Goal: Task Accomplishment & Management: Complete application form

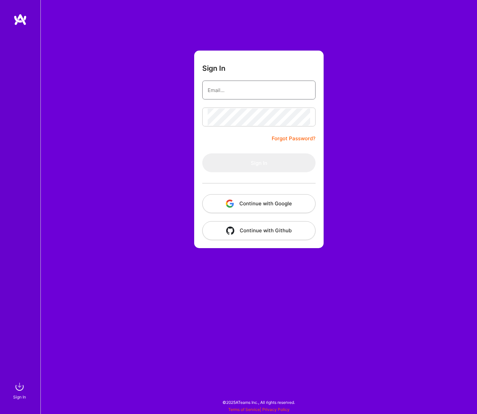
click at [263, 92] on input "email" at bounding box center [258, 90] width 102 height 17
type input "[PERSON_NAME][EMAIL_ADDRESS][DOMAIN_NAME]"
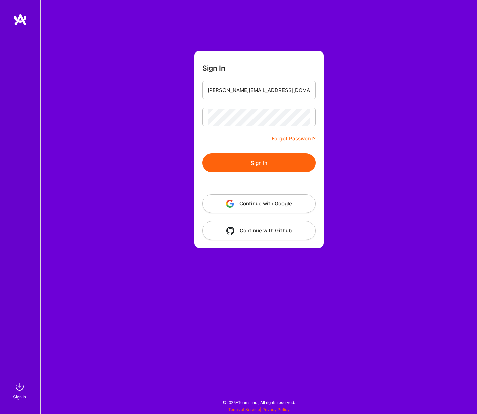
click at [223, 150] on form "Sign In [PERSON_NAME][EMAIL_ADDRESS][DOMAIN_NAME] Forgot Password? Sign In Cont…" at bounding box center [258, 149] width 129 height 197
click at [223, 155] on button "Sign In" at bounding box center [258, 162] width 113 height 19
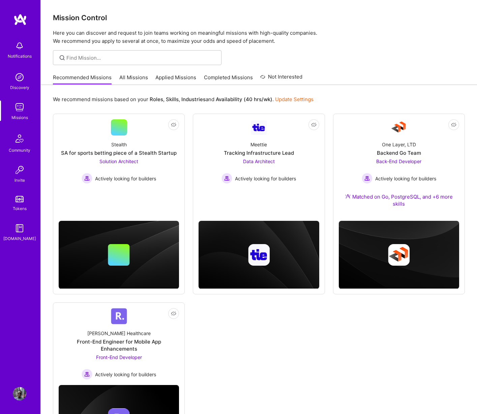
click at [379, 356] on div "Not Interested Stealth SA for sports betting piece of a Stealth Startup Solutio…" at bounding box center [259, 286] width 412 height 345
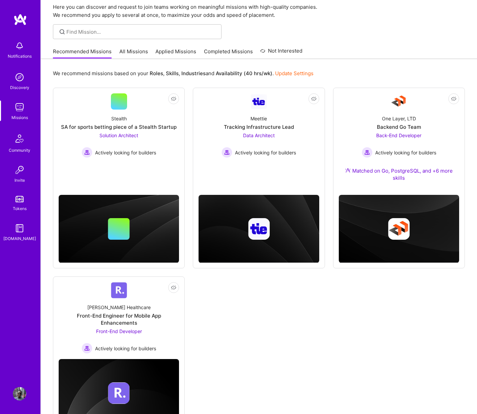
scroll to position [61, 0]
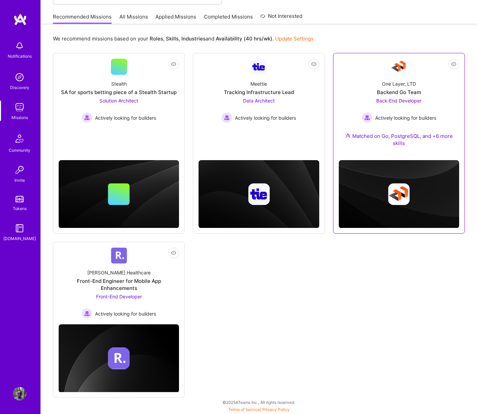
click at [384, 154] on div "One Layer, LTD Backend Go Team Back-End Developer Actively looking for builders…" at bounding box center [399, 115] width 120 height 80
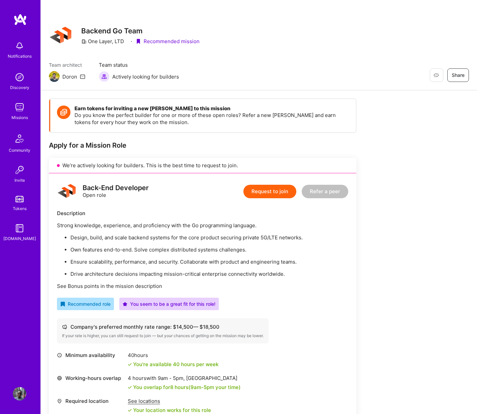
click at [318, 193] on button "Refer a peer" at bounding box center [324, 191] width 46 height 13
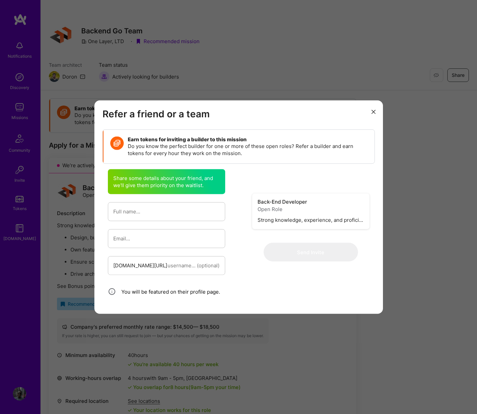
click at [371, 109] on button "modal" at bounding box center [373, 111] width 8 height 11
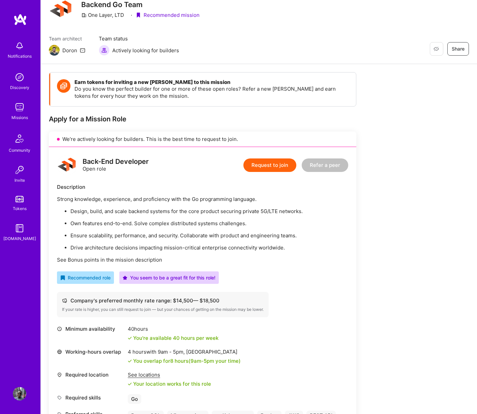
scroll to position [55, 0]
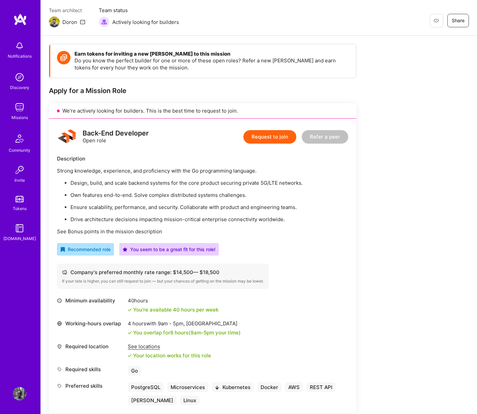
click at [282, 129] on div "Request to join Refer a peer" at bounding box center [295, 137] width 105 height 20
click at [280, 137] on button "Request to join" at bounding box center [269, 136] width 53 height 13
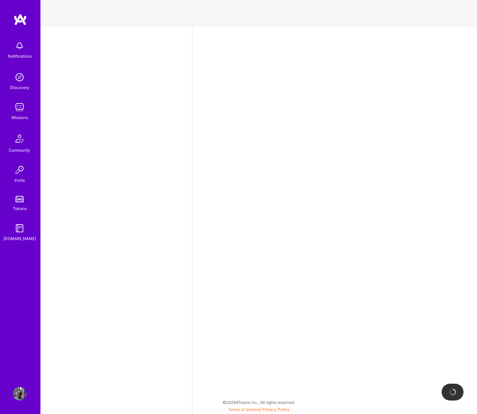
select select "KE"
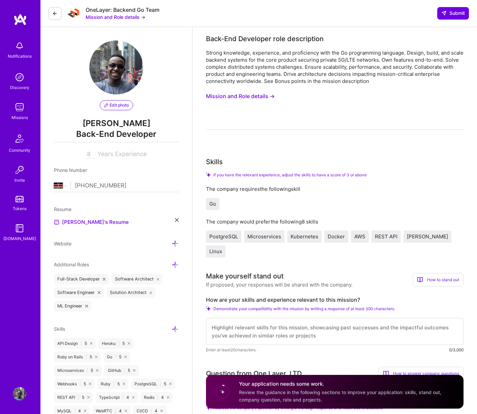
click at [247, 99] on button "Mission and Role details →" at bounding box center [240, 96] width 69 height 12
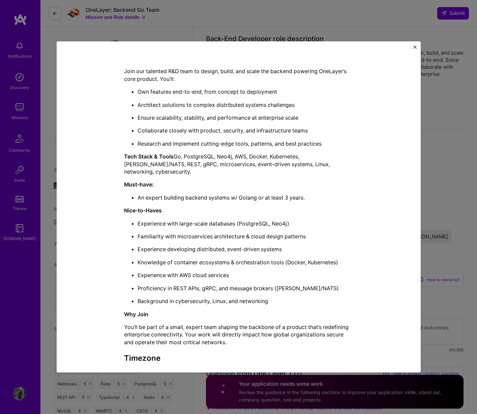
scroll to position [187, 0]
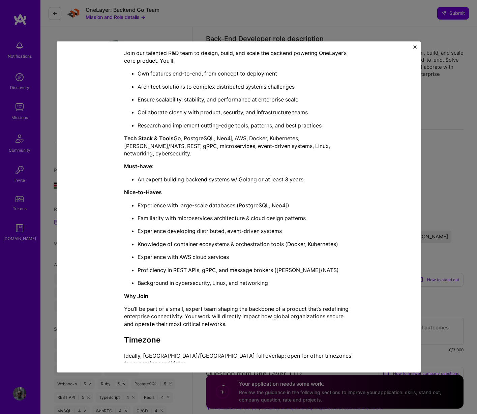
click at [244, 388] on div "Mission Description and Role Details Back-End Developer role description Strong…" at bounding box center [238, 207] width 477 height 414
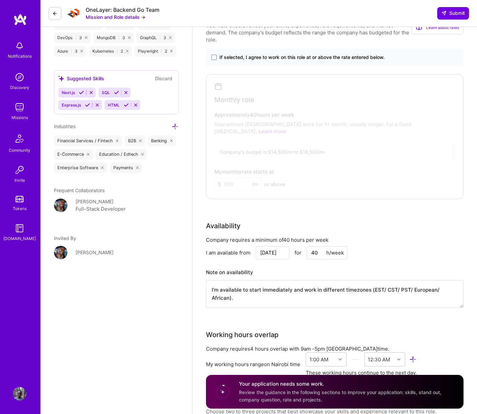
scroll to position [506, 0]
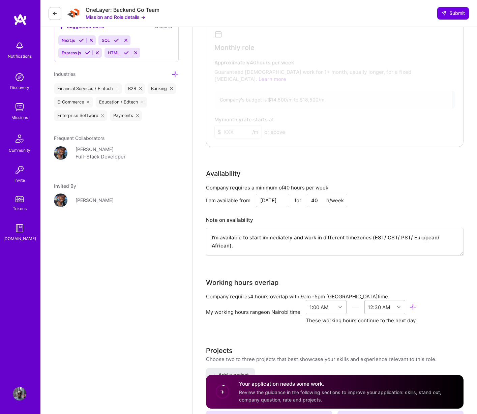
click at [274, 194] on input "[DATE]" at bounding box center [272, 200] width 33 height 13
click at [281, 81] on div at bounding box center [330, 83] width 244 height 118
click at [265, 194] on input "[DATE]" at bounding box center [272, 200] width 33 height 13
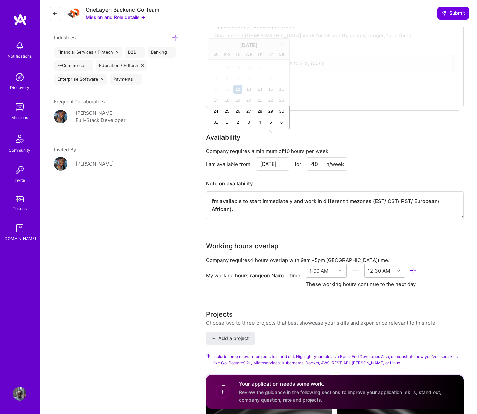
scroll to position [545, 0]
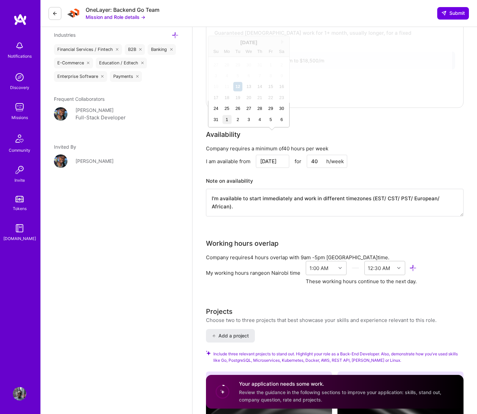
click at [223, 120] on div "1" at bounding box center [226, 119] width 9 height 9
type input "[DATE]"
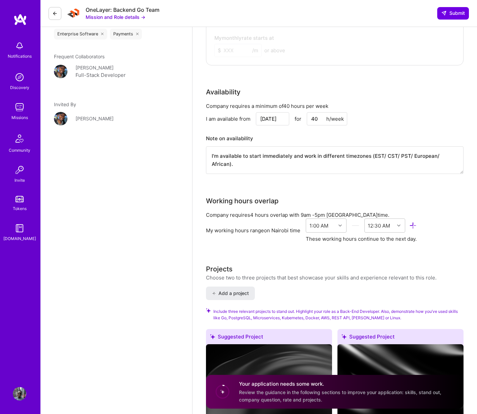
click at [277, 146] on textarea "I'm available to start immediately and work in different timezones (EST/ CST/ P…" at bounding box center [334, 160] width 257 height 28
type textarea "I'm available to start in September but can make exceptions/ adjustments if nee…"
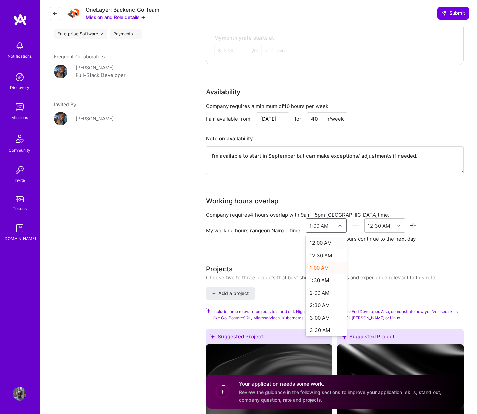
click at [325, 222] on div "1:00 AM" at bounding box center [318, 225] width 19 height 7
click at [324, 259] on div "1:00 PM" at bounding box center [326, 265] width 41 height 12
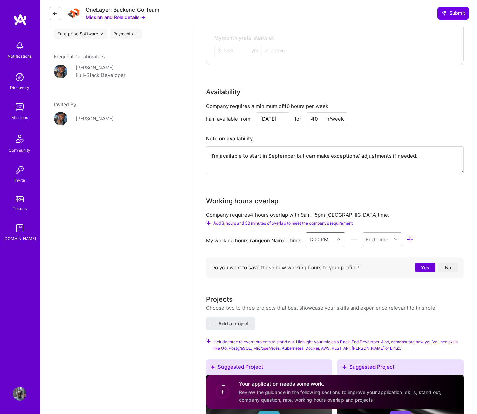
click at [372, 235] on div "End Time" at bounding box center [376, 238] width 23 height 7
click at [381, 267] on div "9:00 PM" at bounding box center [381, 273] width 39 height 12
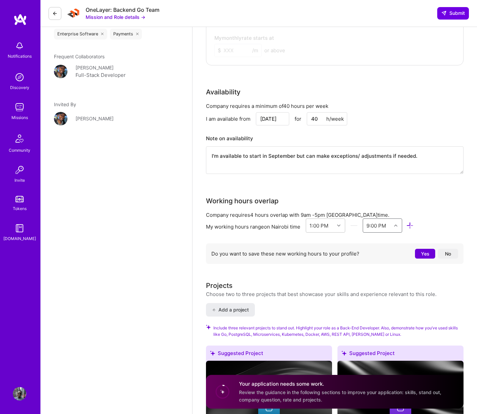
click at [423, 249] on button "Yes" at bounding box center [425, 254] width 20 height 10
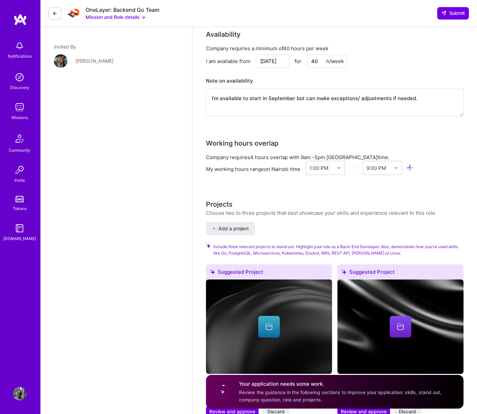
scroll to position [657, 0]
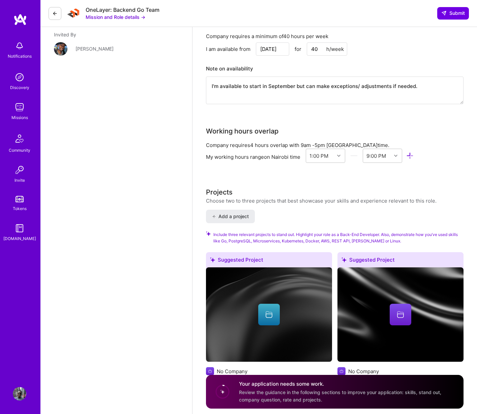
click at [298, 197] on div "Choose two to three projects that best showcase your skills and experience rele…" at bounding box center [321, 200] width 230 height 7
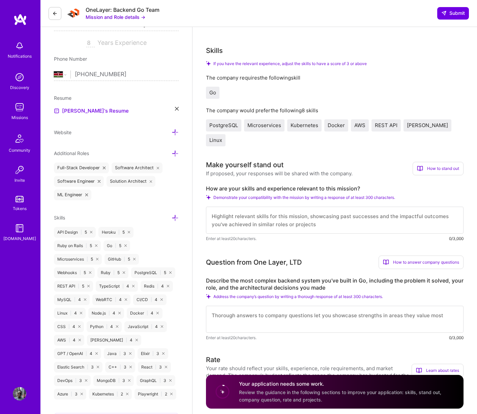
scroll to position [106, 0]
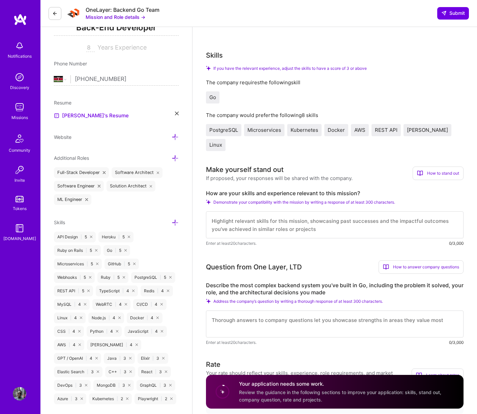
click at [281, 214] on textarea at bounding box center [334, 224] width 257 height 27
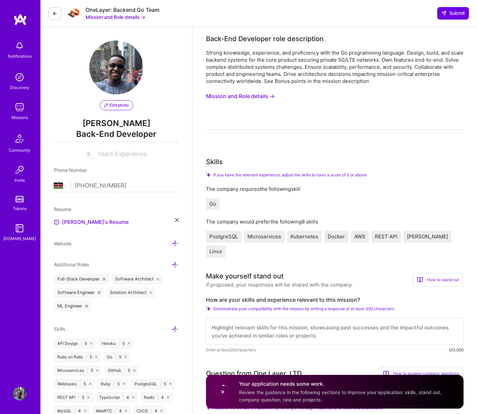
click at [261, 95] on button "Mission and Role details →" at bounding box center [240, 96] width 69 height 12
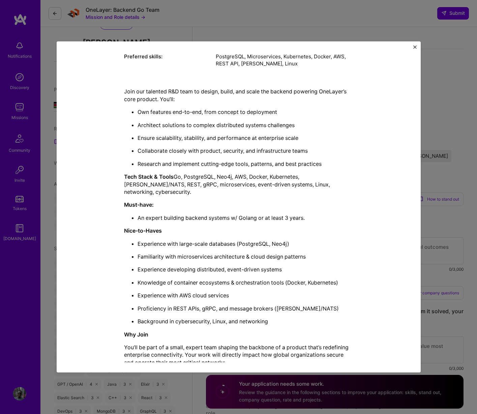
scroll to position [153, 0]
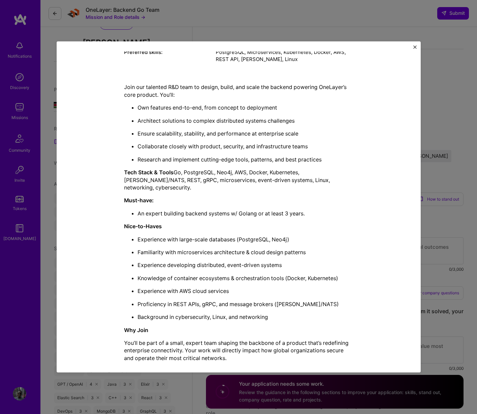
click at [411, 44] on div "Mission Description and Role Details Back-End Developer role description Strong…" at bounding box center [239, 206] width 364 height 331
click at [411, 48] on div "Mission Description and Role Details Back-End Developer role description Strong…" at bounding box center [239, 206] width 364 height 331
click at [413, 48] on img "Close" at bounding box center [414, 46] width 3 height 3
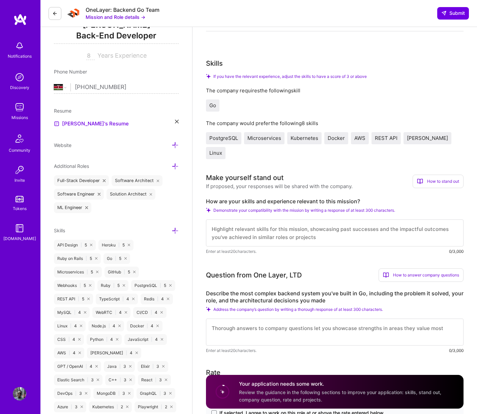
scroll to position [138, 0]
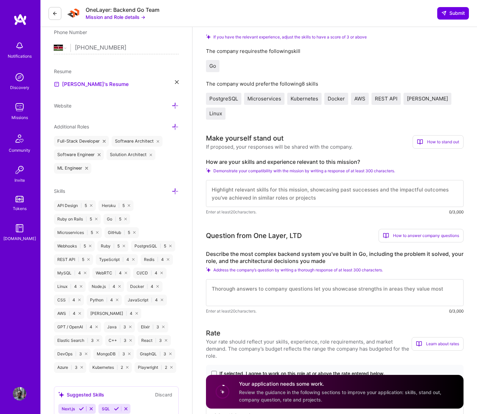
click at [356, 180] on textarea at bounding box center [334, 193] width 257 height 27
type textarea "Over my careers I have been able to"
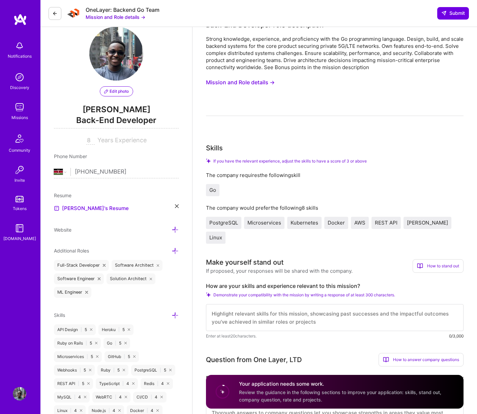
scroll to position [0, 0]
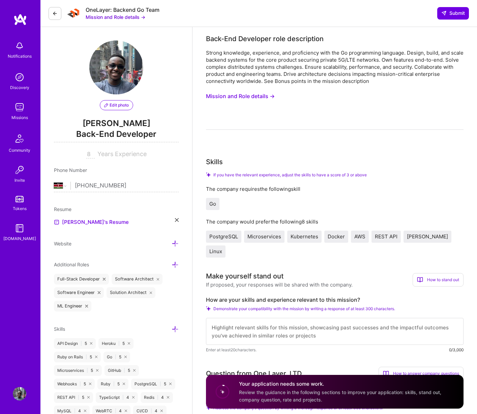
click at [256, 98] on button "Mission and Role details →" at bounding box center [240, 96] width 69 height 12
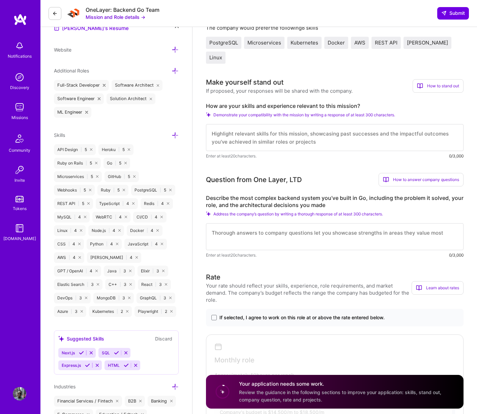
scroll to position [165, 0]
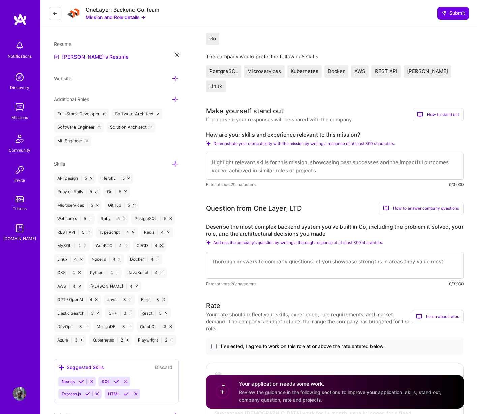
click at [207, 203] on div "Question from One Layer, LTD" at bounding box center [254, 208] width 96 height 10
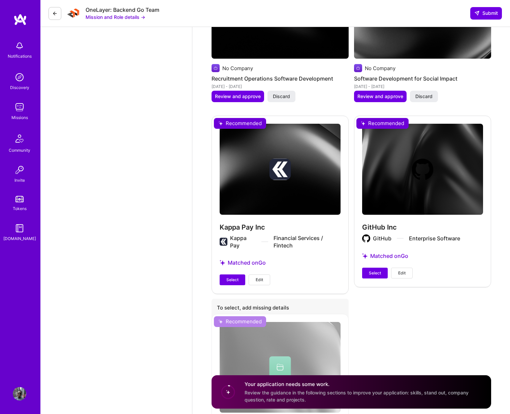
scroll to position [1304, 0]
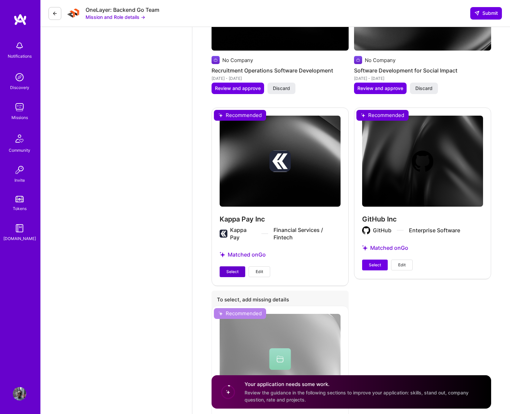
click at [232, 268] on span "Select" at bounding box center [232, 271] width 12 height 6
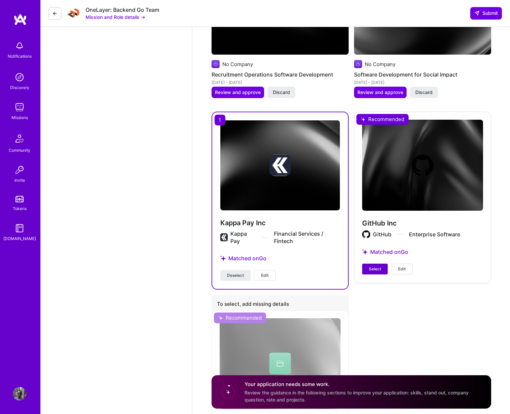
scroll to position [1247, 0]
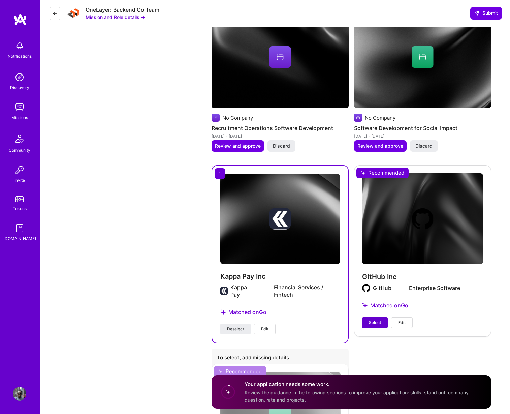
click at [378, 319] on button "Select" at bounding box center [375, 322] width 26 height 11
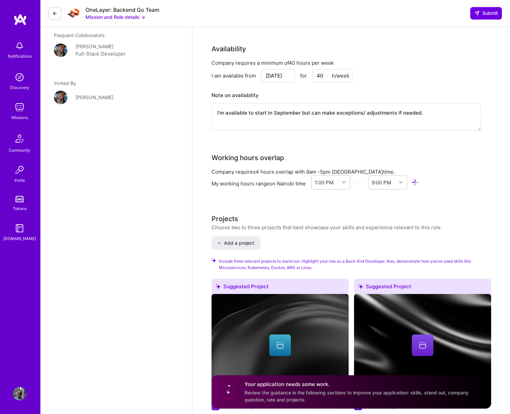
scroll to position [595, 0]
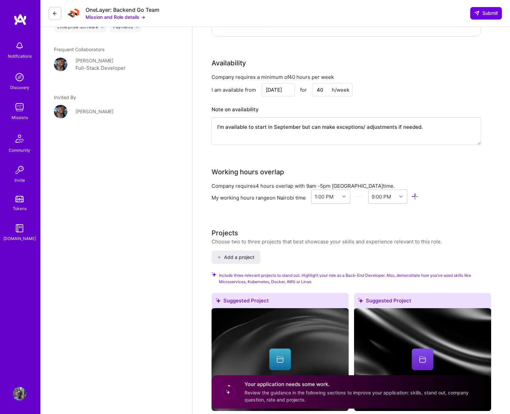
click at [358, 238] on div "Choose two to three projects that best showcase your skills and experience rele…" at bounding box center [327, 241] width 230 height 7
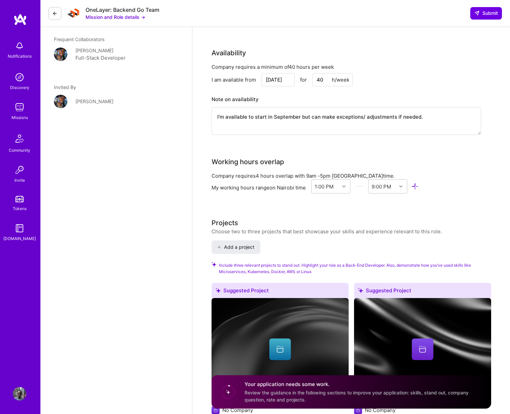
scroll to position [591, 0]
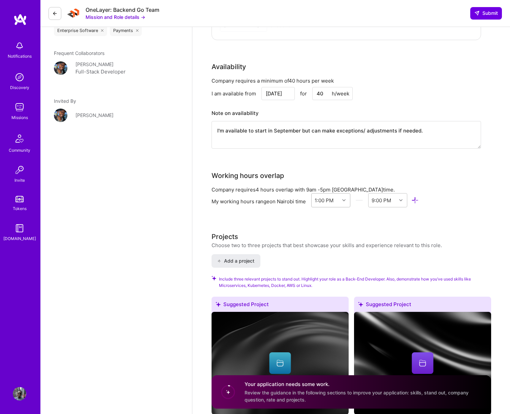
click at [341, 196] on div at bounding box center [345, 200] width 10 height 9
click at [328, 249] on div "8:00 AM" at bounding box center [330, 255] width 39 height 12
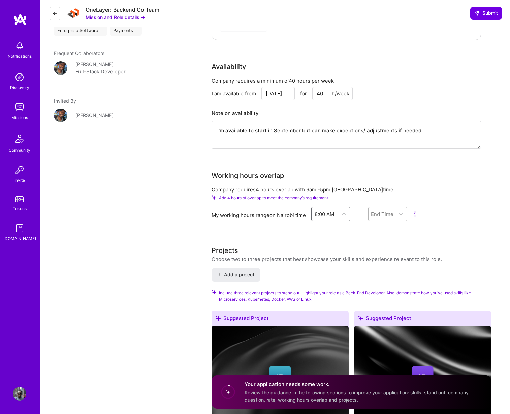
click at [381, 210] on div "End Time" at bounding box center [382, 213] width 23 height 7
click at [380, 289] on div "6:00 PM" at bounding box center [387, 295] width 39 height 12
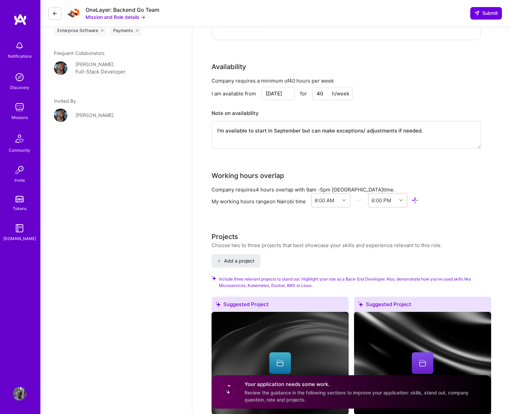
click at [376, 218] on div "Back-End Developer role description Strong knowledge, experience, and proficien…" at bounding box center [352, 340] width 280 height 1794
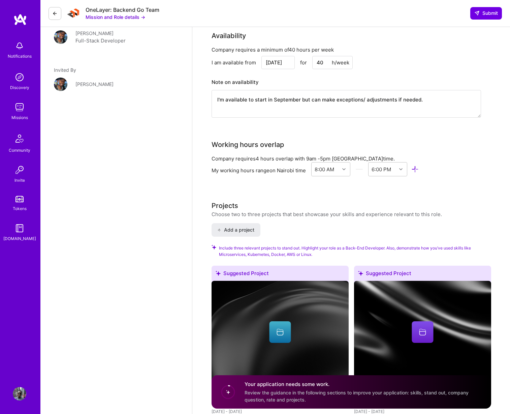
scroll to position [622, 0]
click at [287, 166] on div "My working hours range on [GEOGRAPHIC_DATA] time" at bounding box center [259, 169] width 94 height 7
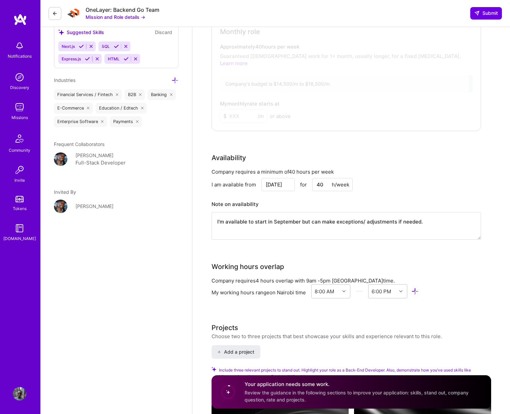
scroll to position [418, 0]
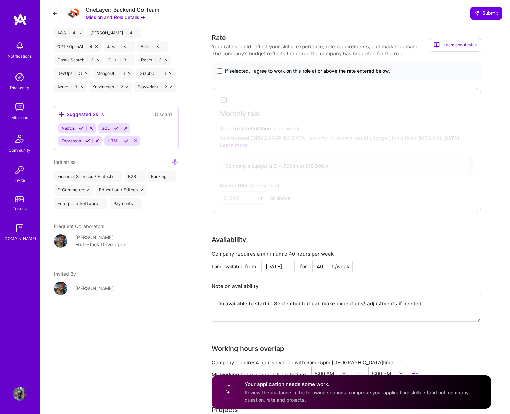
click at [287, 162] on div at bounding box center [341, 149] width 255 height 118
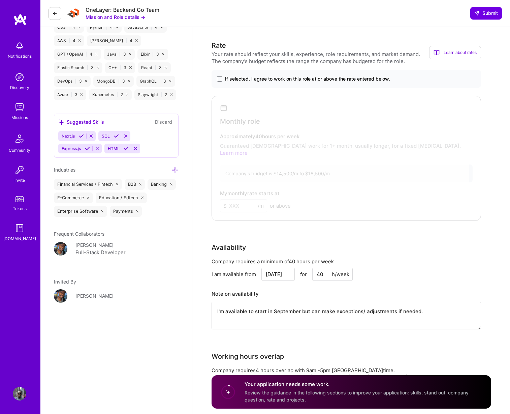
scroll to position [409, 0]
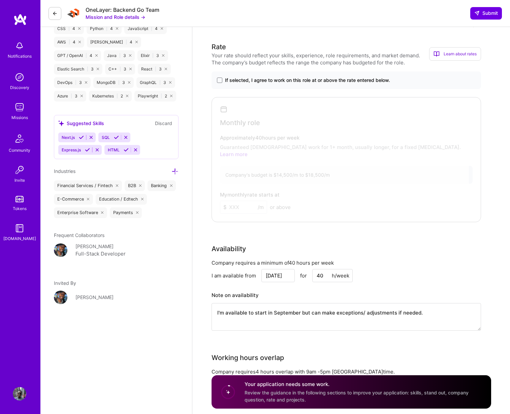
click at [256, 80] on span "If selected, I agree to work on this role at or above the rate entered below." at bounding box center [307, 80] width 165 height 7
click at [0, 0] on input "If selected, I agree to work on this role at or above the rate entered below." at bounding box center [0, 0] width 0 height 0
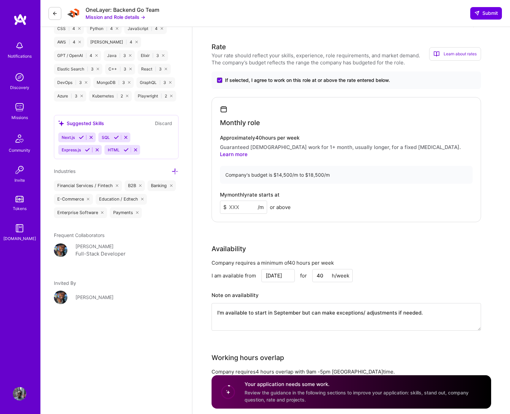
click at [250, 200] on input at bounding box center [243, 206] width 47 height 13
click at [335, 166] on div "Company's budget is $14,500/m to $18,500/m" at bounding box center [346, 175] width 253 height 18
click at [251, 200] on input at bounding box center [243, 206] width 47 height 13
click at [236, 78] on span "If selected, I agree to work on this role at or above the rate entered below." at bounding box center [307, 80] width 165 height 7
click at [0, 0] on input "If selected, I agree to work on this role at or above the rate entered below." at bounding box center [0, 0] width 0 height 0
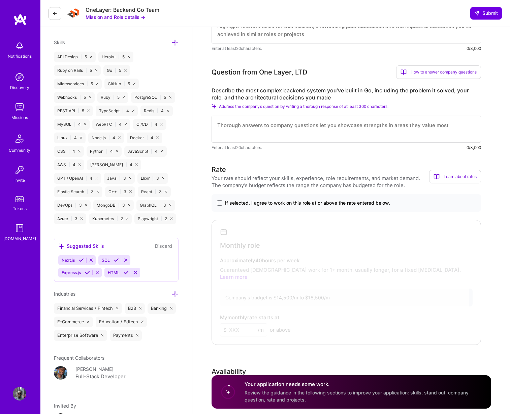
scroll to position [258, 0]
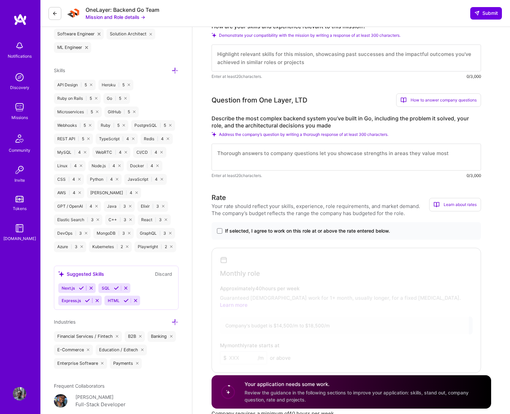
click at [373, 154] on textarea at bounding box center [346, 156] width 269 height 27
paste textarea "In my role at Kappa, I was responsible for delivering our ledger service, a pro…"
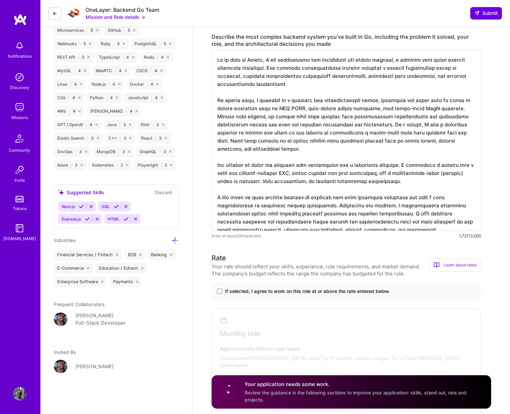
scroll to position [1, 0]
type textarea "In my role at Kappa, I was responsible for delivering our ledger service, a pro…"
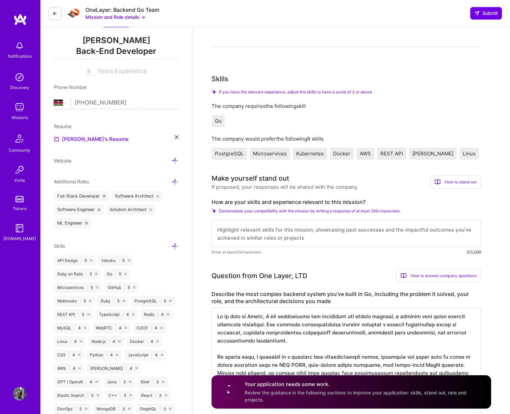
scroll to position [95, 0]
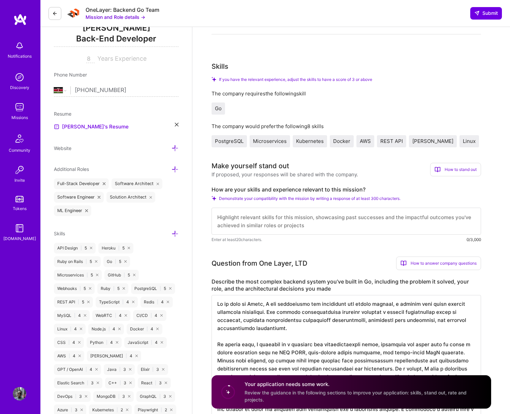
click at [294, 198] on span "Demonstrate your compatibility with the mission by writing a response of at lea…" at bounding box center [310, 198] width 182 height 5
click at [470, 166] on div "How to stand out" at bounding box center [455, 169] width 51 height 13
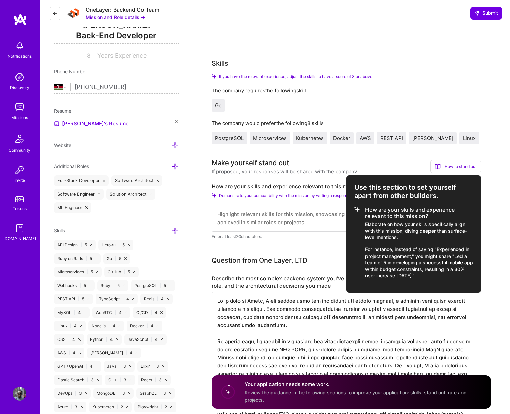
scroll to position [99, 0]
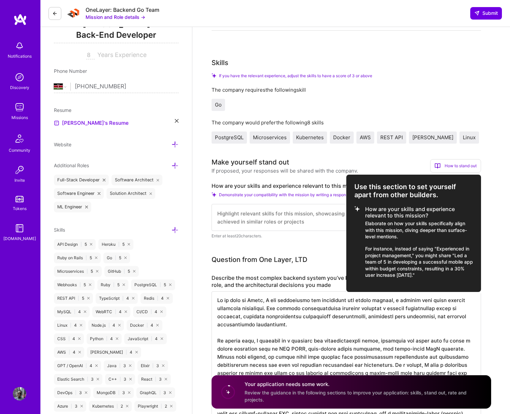
click at [316, 190] on div at bounding box center [255, 207] width 510 height 414
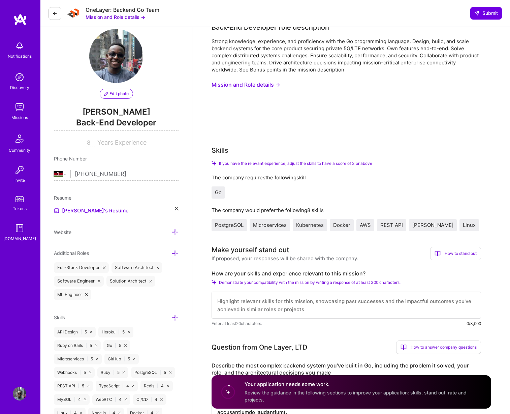
scroll to position [0, 0]
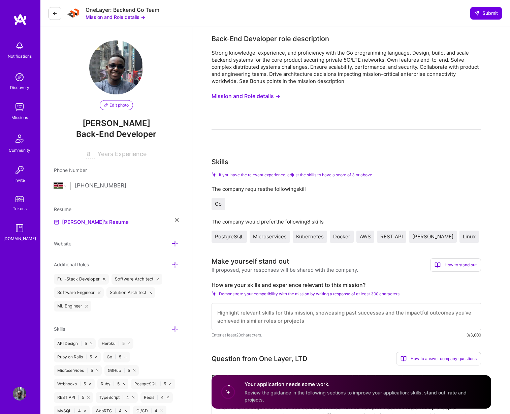
click at [267, 99] on button "Mission and Role details →" at bounding box center [246, 96] width 69 height 12
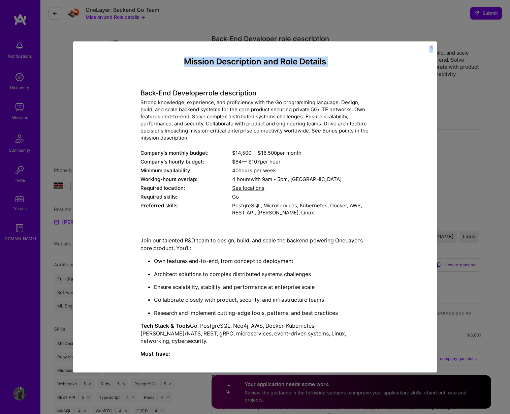
scroll to position [187, 0]
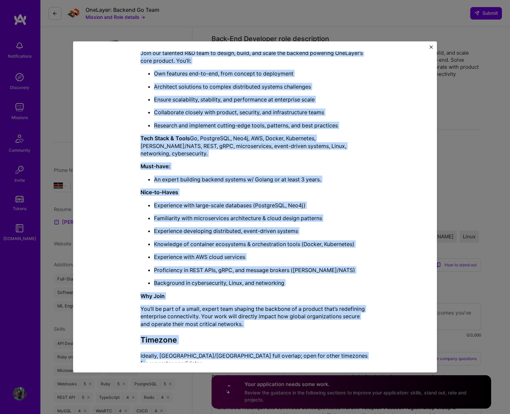
drag, startPoint x: 142, startPoint y: 96, endPoint x: 354, endPoint y: 348, distance: 329.9
click at [354, 348] on div "Mission Description and Role Details Back-End Developer role description Strong…" at bounding box center [254, 121] width 229 height 503
copy div "Lore-Ips Dolorsita cons adipiscinge Seddoe temporinc, utlaboreet, dol magnaaliq…"
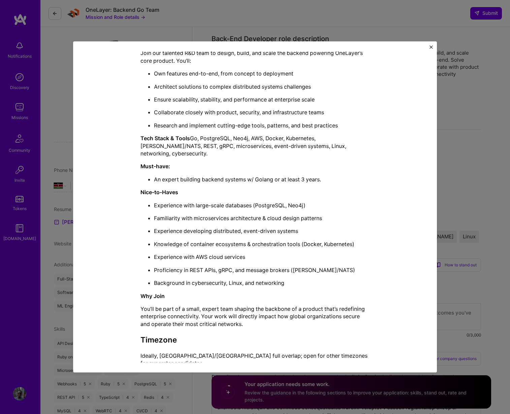
click at [469, 244] on div "Mission Description and Role Details Back-End Developer role description Strong…" at bounding box center [255, 207] width 510 height 414
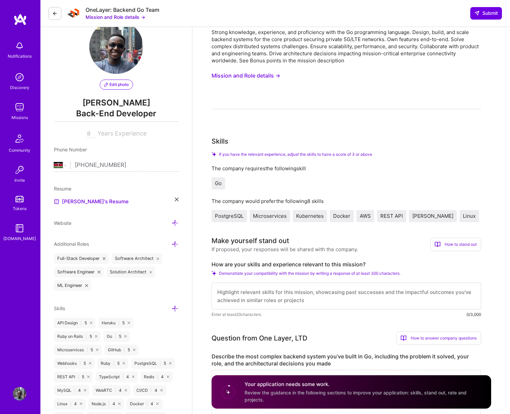
scroll to position [44, 0]
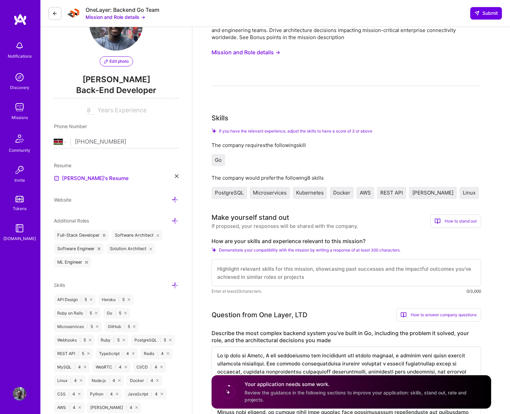
click at [287, 241] on label "How are your skills and experience relevant to this mission?" at bounding box center [346, 240] width 269 height 7
copy label "How are your skills and experience relevant to this mission?"
click at [290, 270] on textarea at bounding box center [346, 272] width 269 height 27
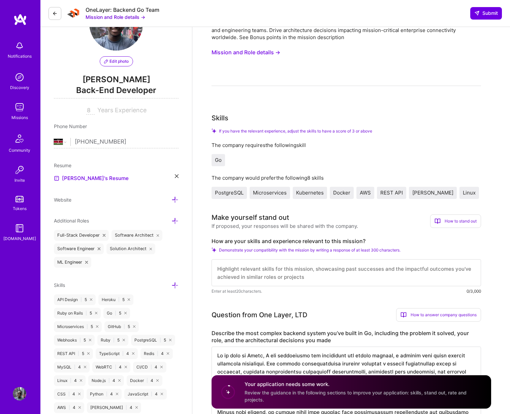
paste textarea "L ipsumdo sita 7 conse ad elitseddoe te incidid utlaboreetd, magn a enimadminim…"
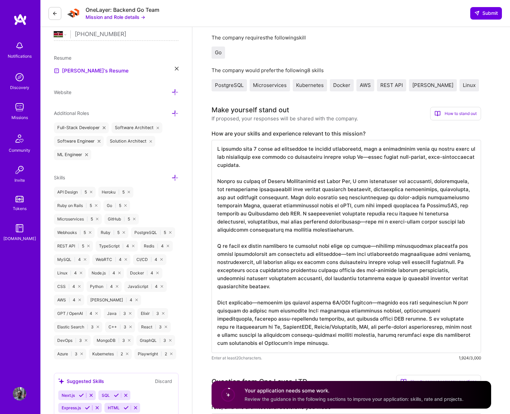
scroll to position [174, 0]
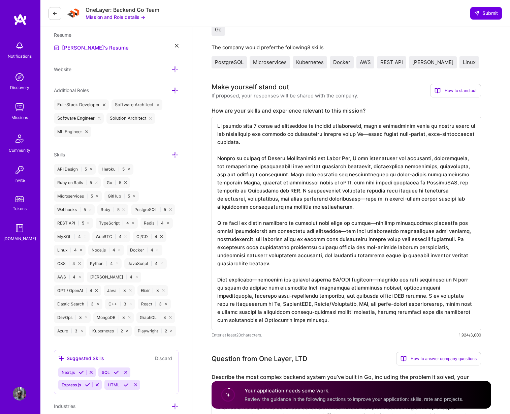
click at [255, 127] on textarea at bounding box center [346, 223] width 269 height 213
click at [306, 125] on textarea at bounding box center [346, 223] width 269 height 213
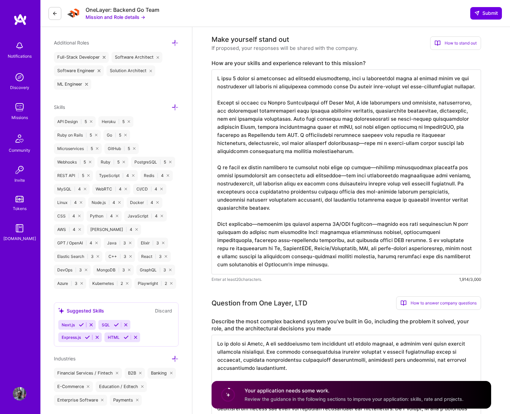
scroll to position [226, 0]
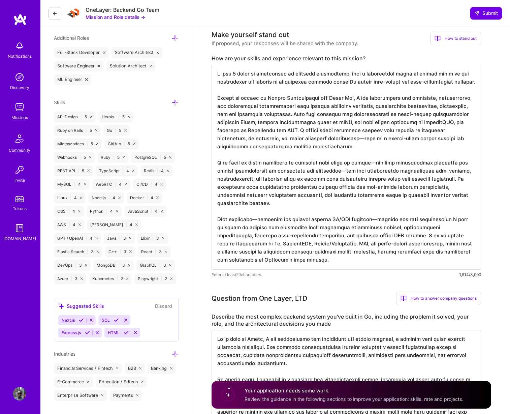
click at [454, 124] on textarea at bounding box center [346, 167] width 269 height 205
click at [252, 131] on textarea at bounding box center [346, 167] width 269 height 205
click at [301, 138] on textarea at bounding box center [346, 167] width 269 height 205
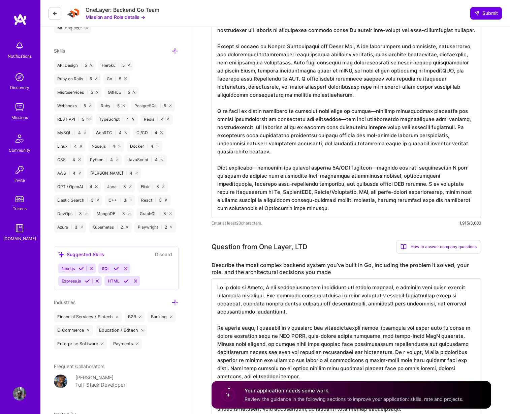
scroll to position [279, 0]
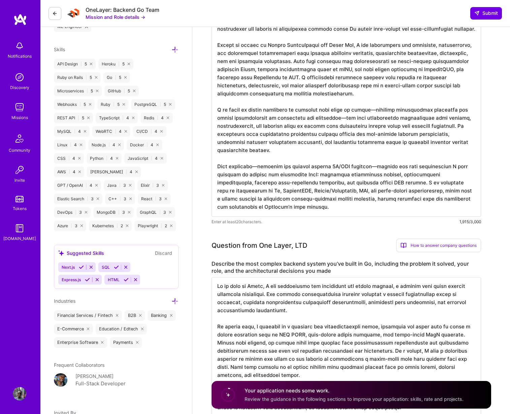
click at [370, 111] on textarea at bounding box center [346, 114] width 269 height 205
click at [331, 119] on textarea at bounding box center [346, 114] width 269 height 205
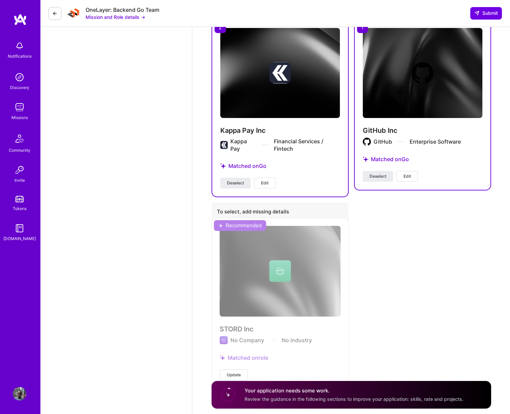
scroll to position [1716, 0]
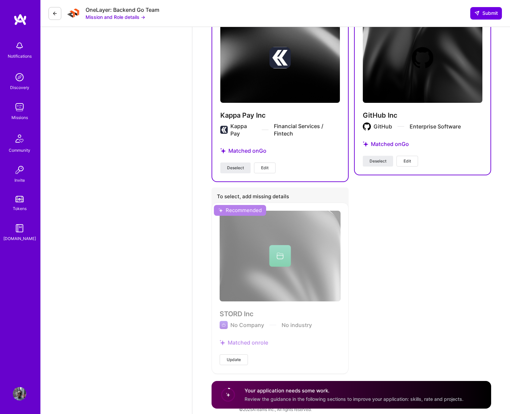
type textarea "I have 8 years of experience in software engineering, with a significant focus …"
click at [270, 398] on span "Review the guidance in the following sections to improve your application: skil…" at bounding box center [354, 399] width 219 height 6
click at [228, 394] on circle at bounding box center [228, 394] width 13 height 13
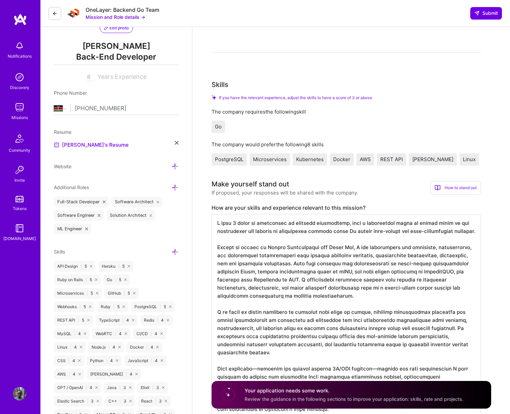
scroll to position [0, 0]
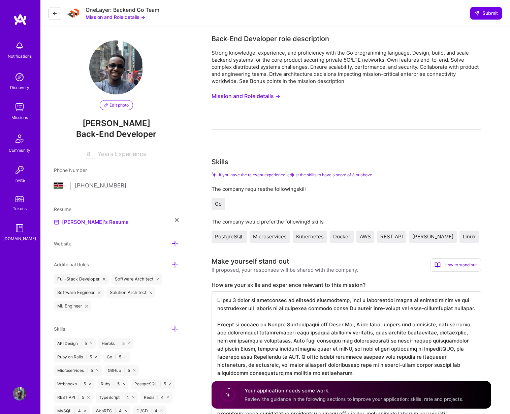
click at [215, 161] on div "Skills" at bounding box center [220, 162] width 17 height 10
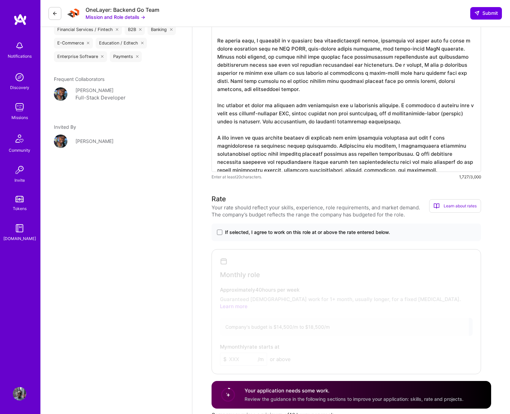
scroll to position [623, 0]
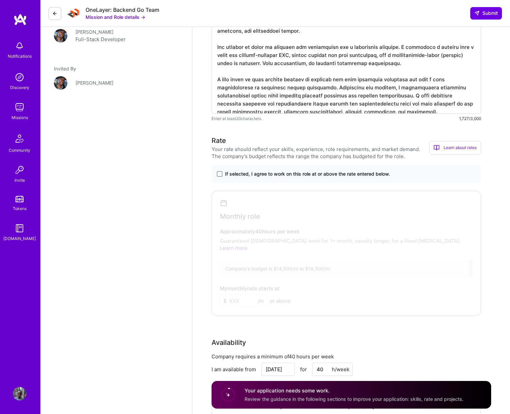
click at [219, 174] on span at bounding box center [219, 173] width 5 height 5
click at [0, 0] on input "If selected, I agree to work on this role at or above the rate entered below." at bounding box center [0, 0] width 0 height 0
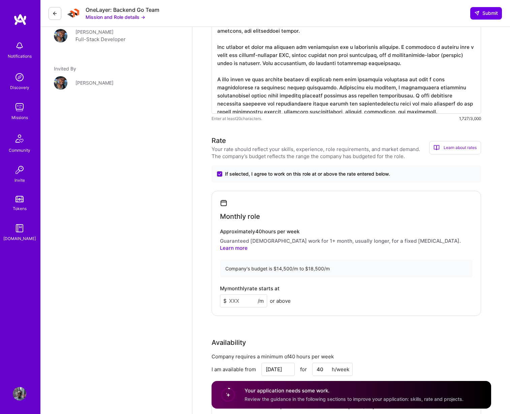
click at [233, 294] on input at bounding box center [243, 300] width 47 height 13
type input "14000"
click at [234, 324] on div "Rate Your rate should reflect your skills, experience, role requirements, and m…" at bounding box center [352, 283] width 280 height 297
click at [243, 323] on div "Rate Your rate should reflect your skills, experience, role requirements, and m…" at bounding box center [352, 283] width 280 height 297
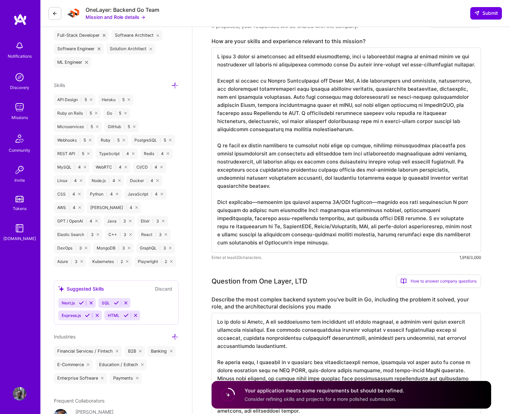
scroll to position [270, 0]
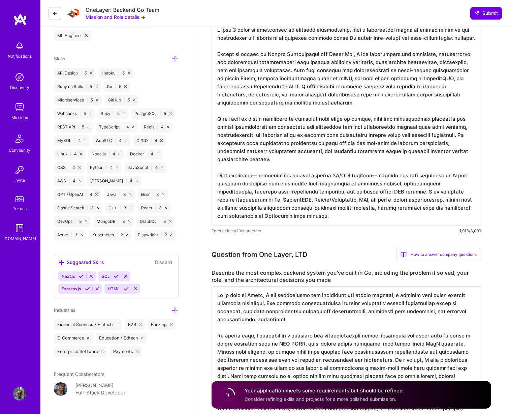
click at [117, 276] on icon at bounding box center [116, 276] width 5 height 5
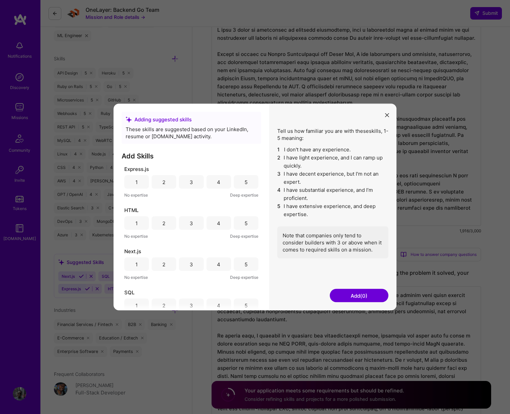
click at [388, 115] on icon "modal" at bounding box center [387, 115] width 4 height 4
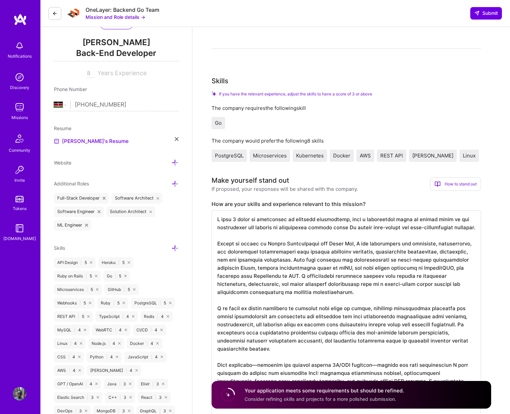
scroll to position [36, 0]
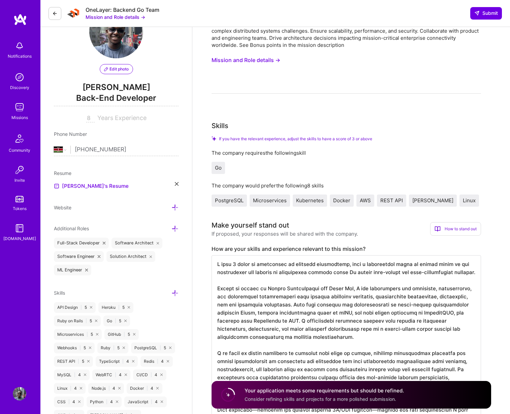
click at [476, 20] on div "OneLayer: Backend Go Team Mission and Role details → Submit" at bounding box center [275, 13] width 470 height 27
click at [476, 16] on span "Submit" at bounding box center [486, 13] width 24 height 7
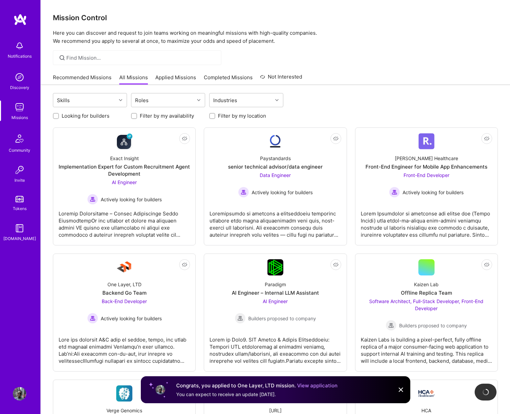
click at [313, 385] on link "View application" at bounding box center [317, 385] width 40 height 6
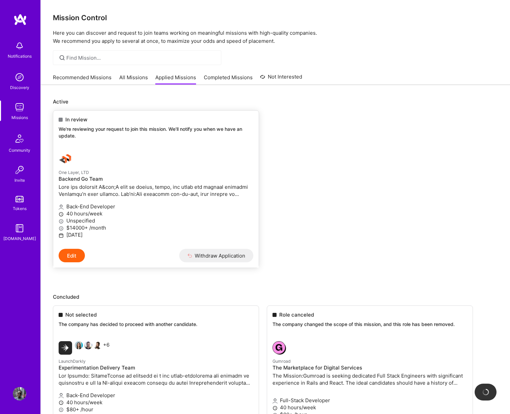
click at [157, 191] on p at bounding box center [156, 190] width 195 height 14
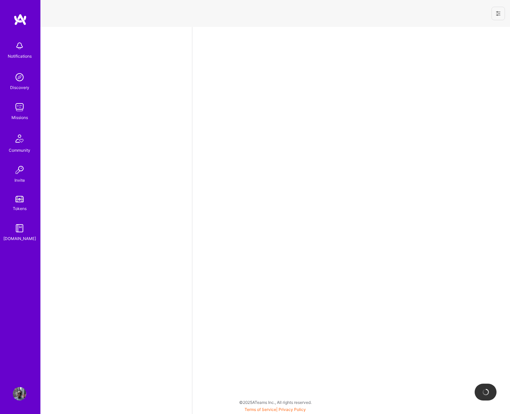
select select "KE"
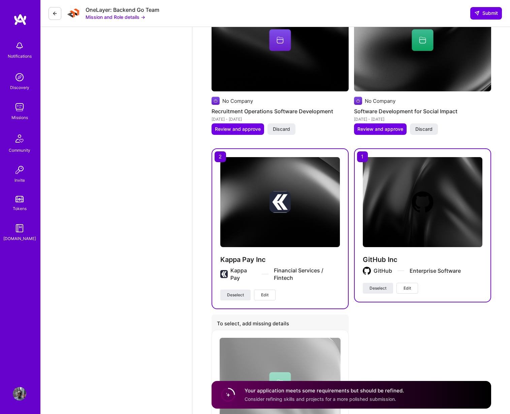
scroll to position [1681, 0]
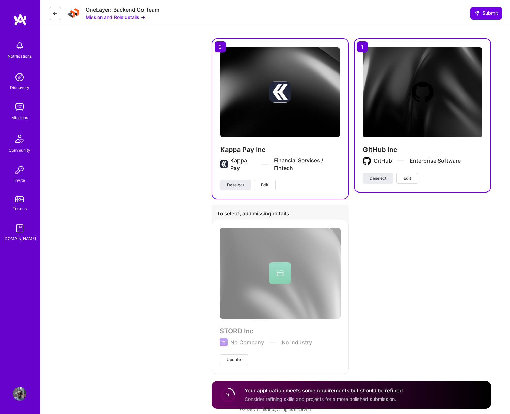
click at [271, 118] on img at bounding box center [280, 92] width 120 height 90
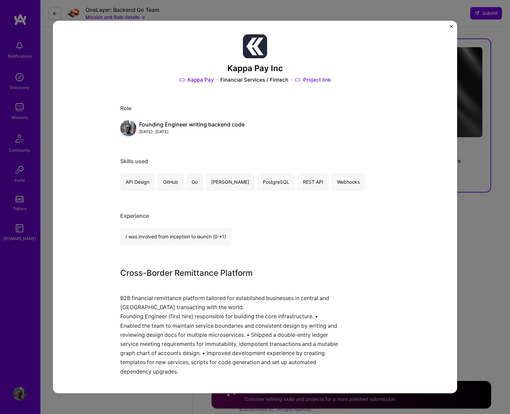
click at [476, 232] on div "Kappa Pay Inc Kappa Pay Financial Services / Fintech Project link Role Founding…" at bounding box center [255, 207] width 510 height 414
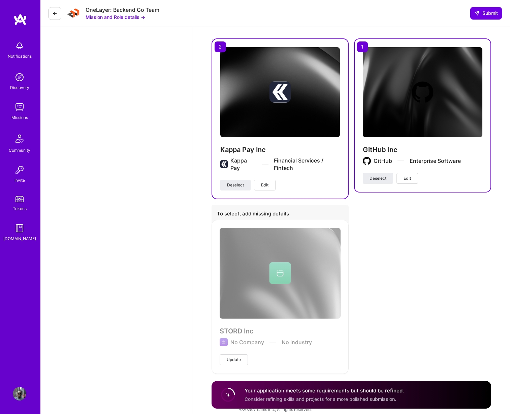
click at [408, 161] on div "GitHub Inc GitHub Enterprise Software" at bounding box center [423, 159] width 120 height 28
click at [387, 147] on div "GitHub Inc GitHub Enterprise Software" at bounding box center [423, 159] width 120 height 28
click at [386, 145] on h4 "GitHub Inc" at bounding box center [423, 149] width 120 height 9
click at [398, 115] on img at bounding box center [423, 92] width 120 height 90
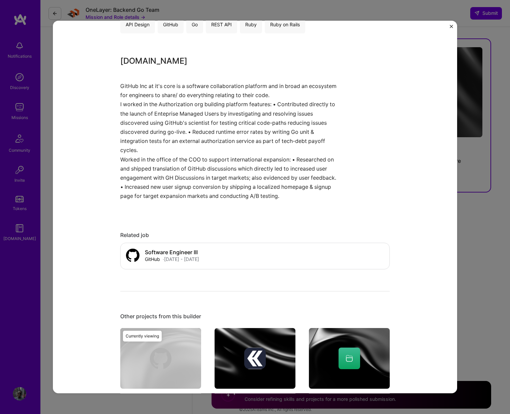
scroll to position [230, 0]
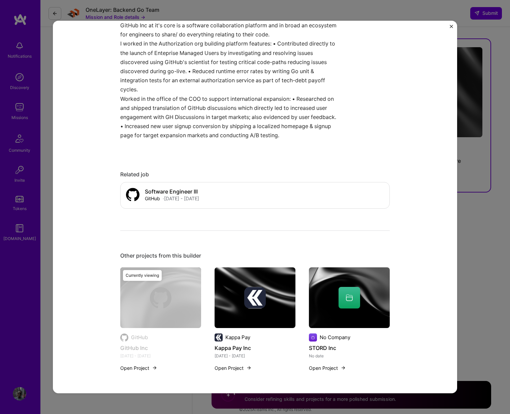
click at [460, 146] on div "GitHub Inc GitHub Enterprise Software Project link Role Worked in the Authoriza…" at bounding box center [255, 207] width 510 height 414
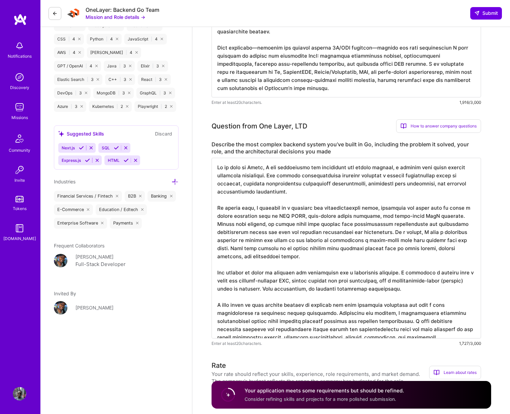
scroll to position [171, 0]
